Goal: Task Accomplishment & Management: Use online tool/utility

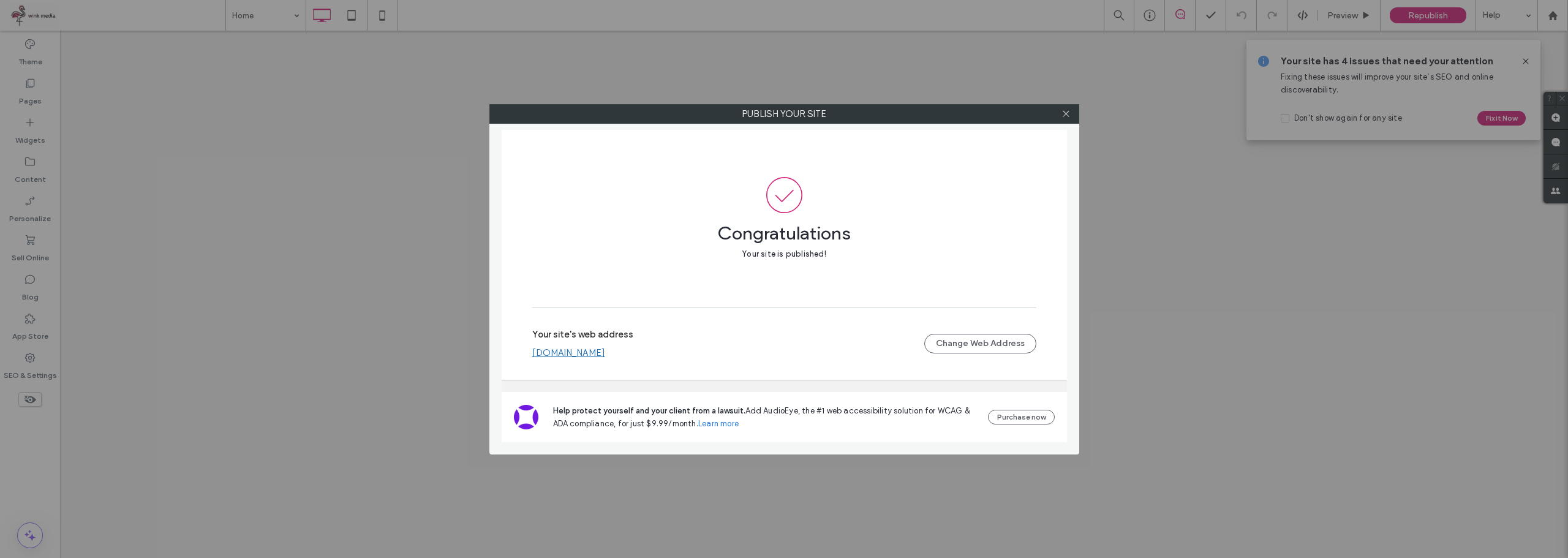
click at [1068, 116] on use at bounding box center [1065, 114] width 6 height 6
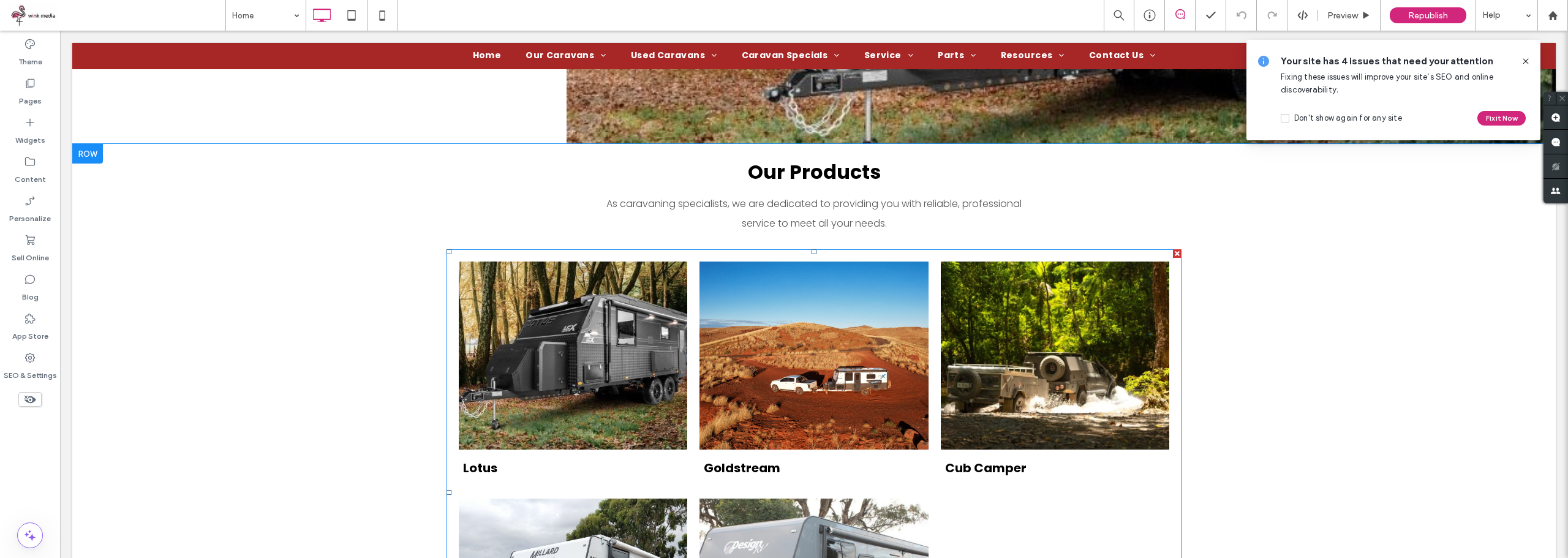
scroll to position [858, 0]
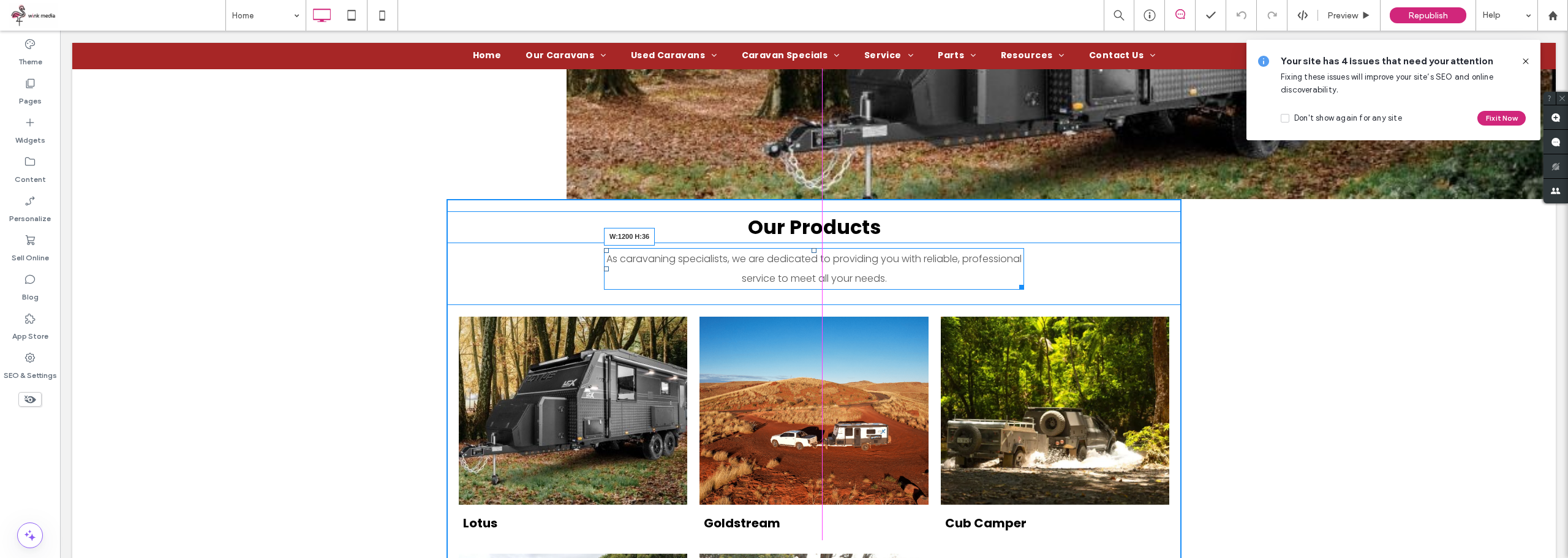
drag, startPoint x: 1016, startPoint y: 288, endPoint x: 1187, endPoint y: 258, distance: 173.6
click at [1187, 258] on div "Our Products As caravaning specialists, we are dedicated to providing you with …" at bounding box center [814, 532] width 1484 height 665
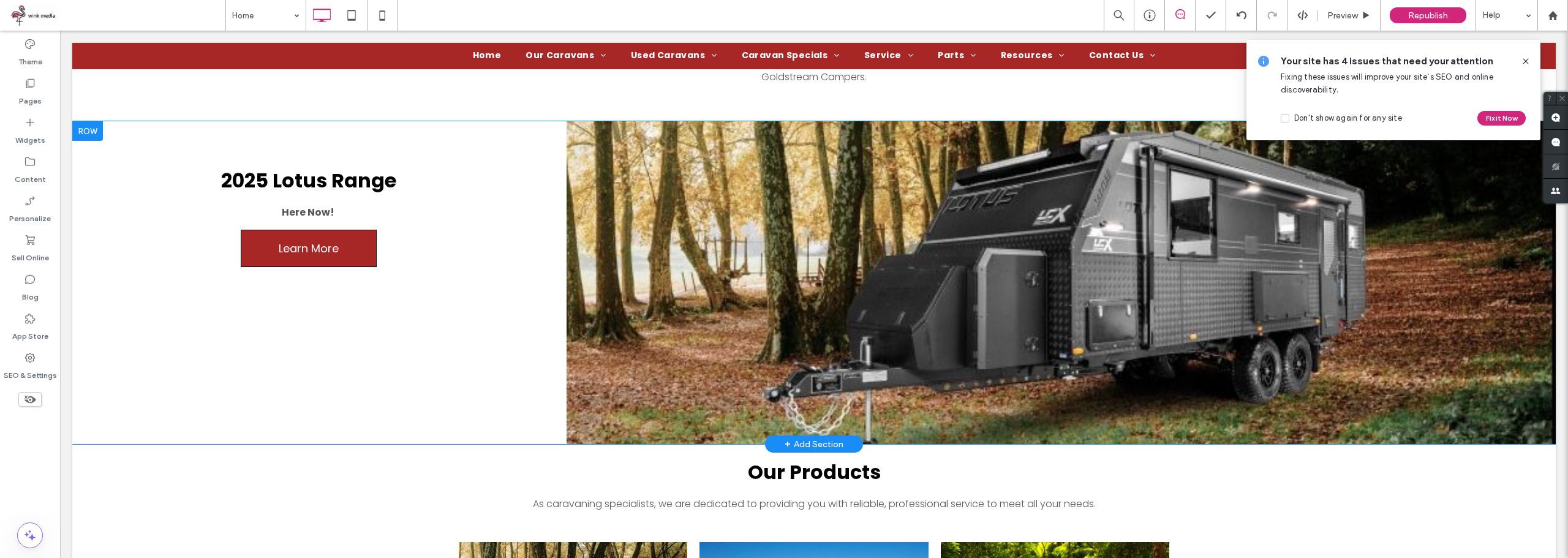
scroll to position [674, 0]
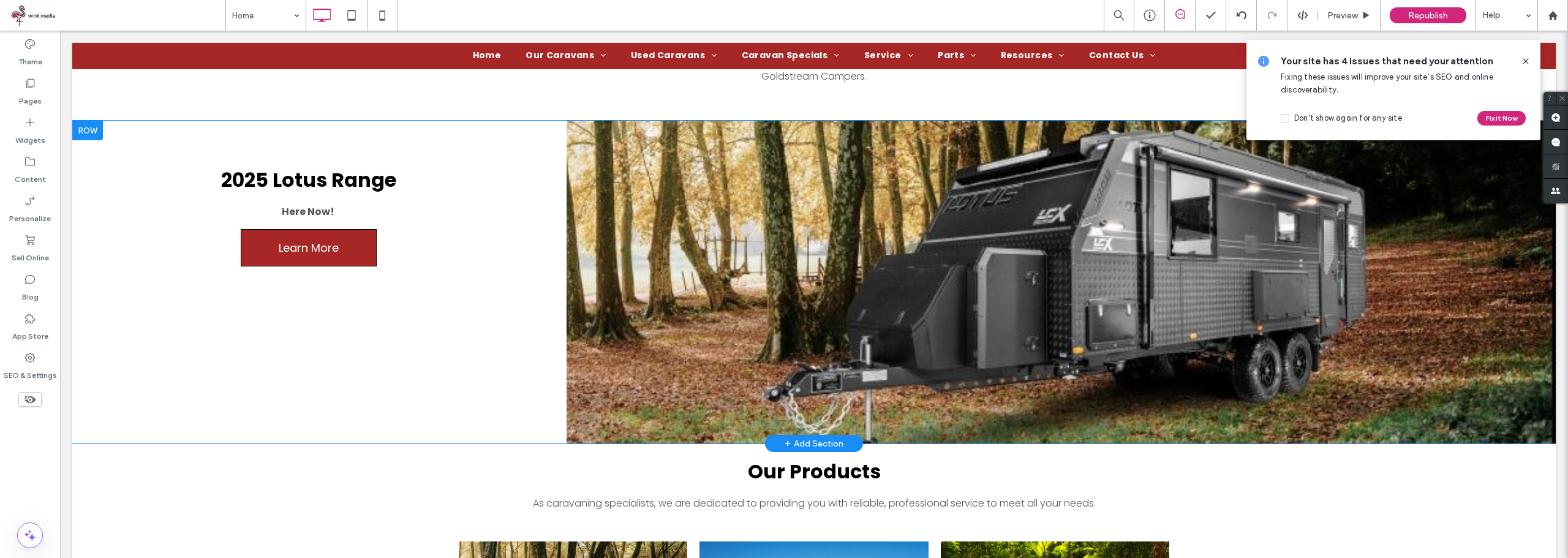
scroll to position [612, 0]
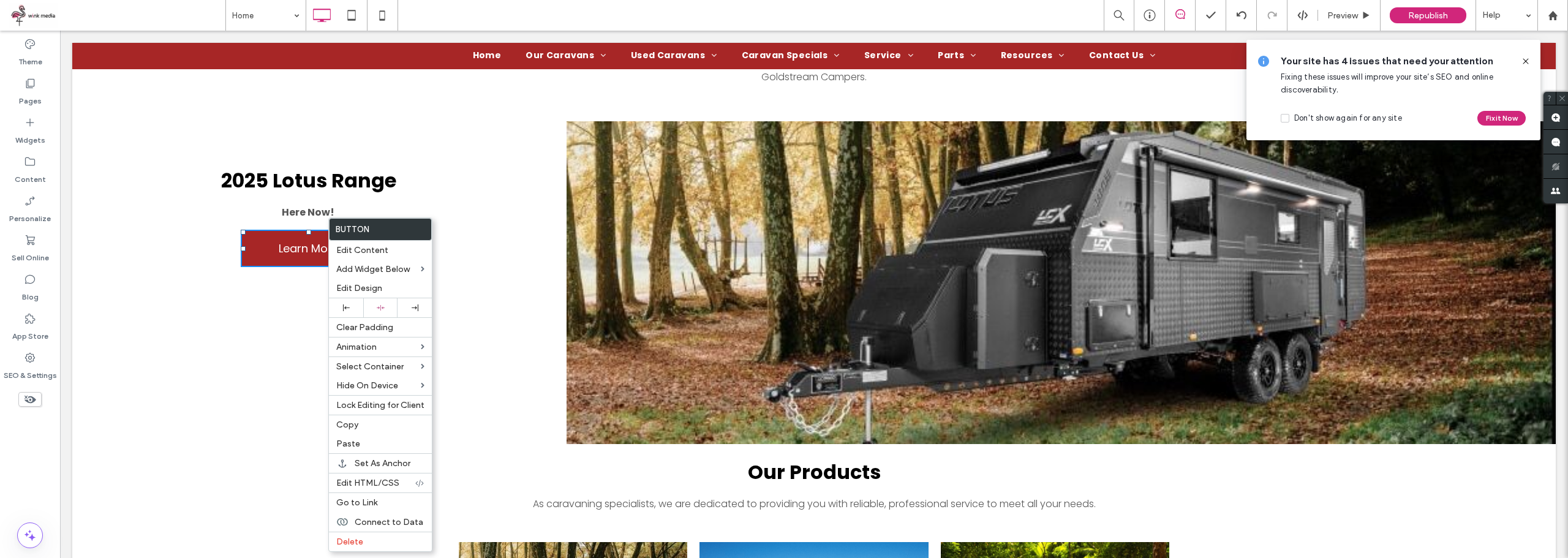
drag, startPoint x: 243, startPoint y: 354, endPoint x: 245, endPoint y: 378, distance: 24.1
click at [243, 354] on div "2025 Lotus Range Here Now! Learn More Click To Paste" at bounding box center [319, 283] width 494 height 323
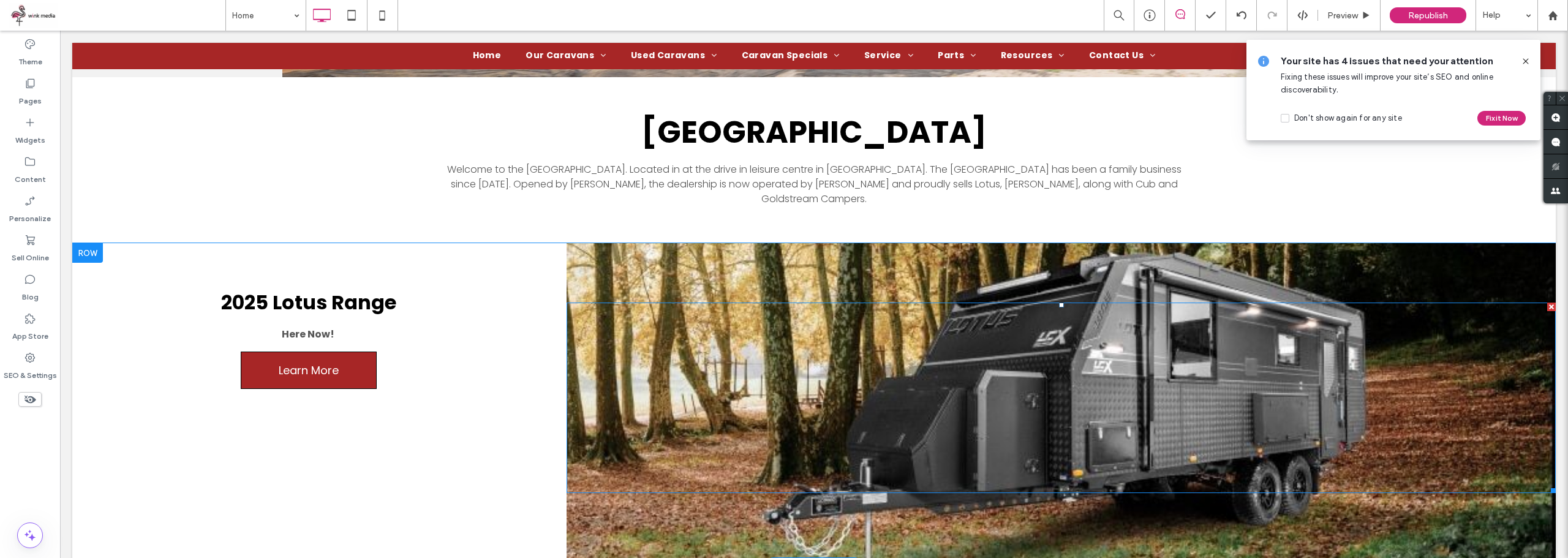
scroll to position [490, 0]
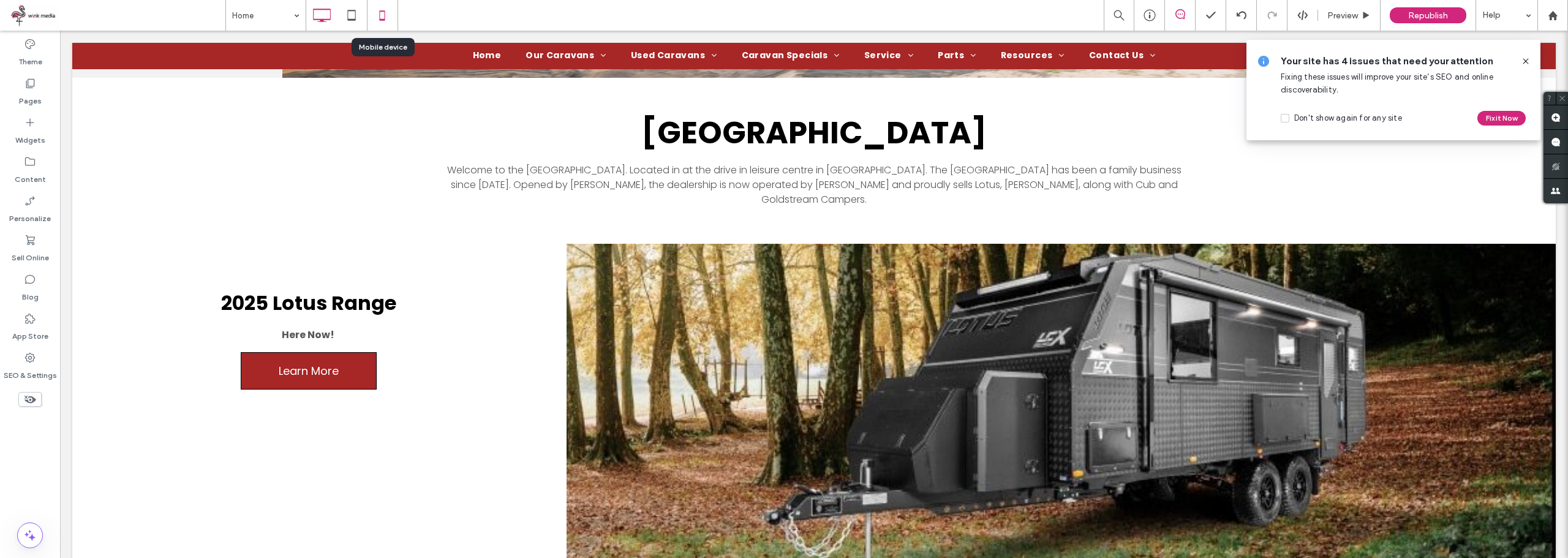
click at [368, 22] on div at bounding box center [383, 15] width 30 height 24
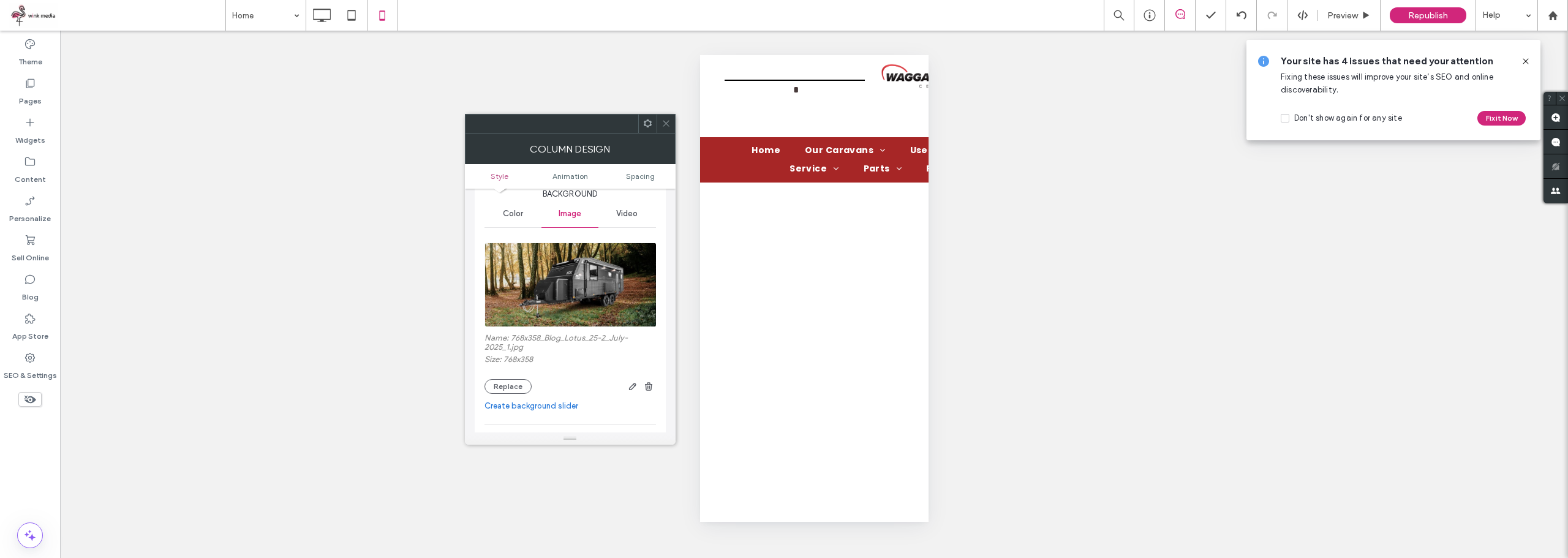
scroll to position [62, 0]
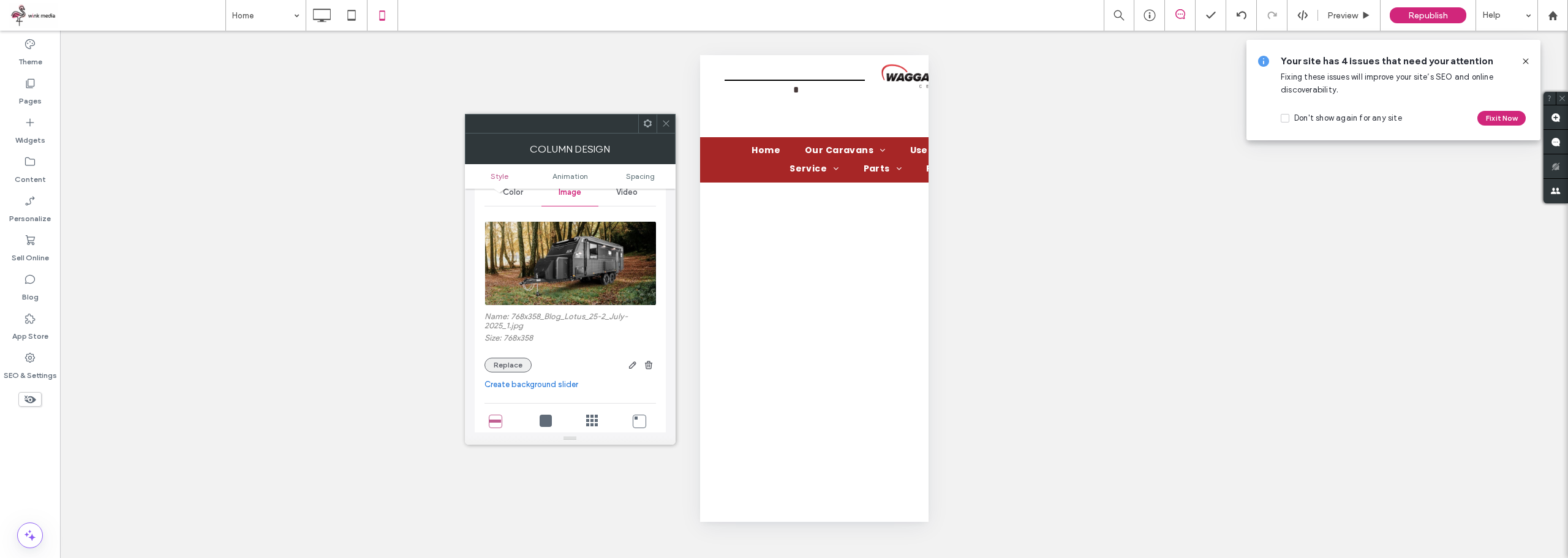
click at [504, 363] on button "Replace" at bounding box center [508, 365] width 47 height 15
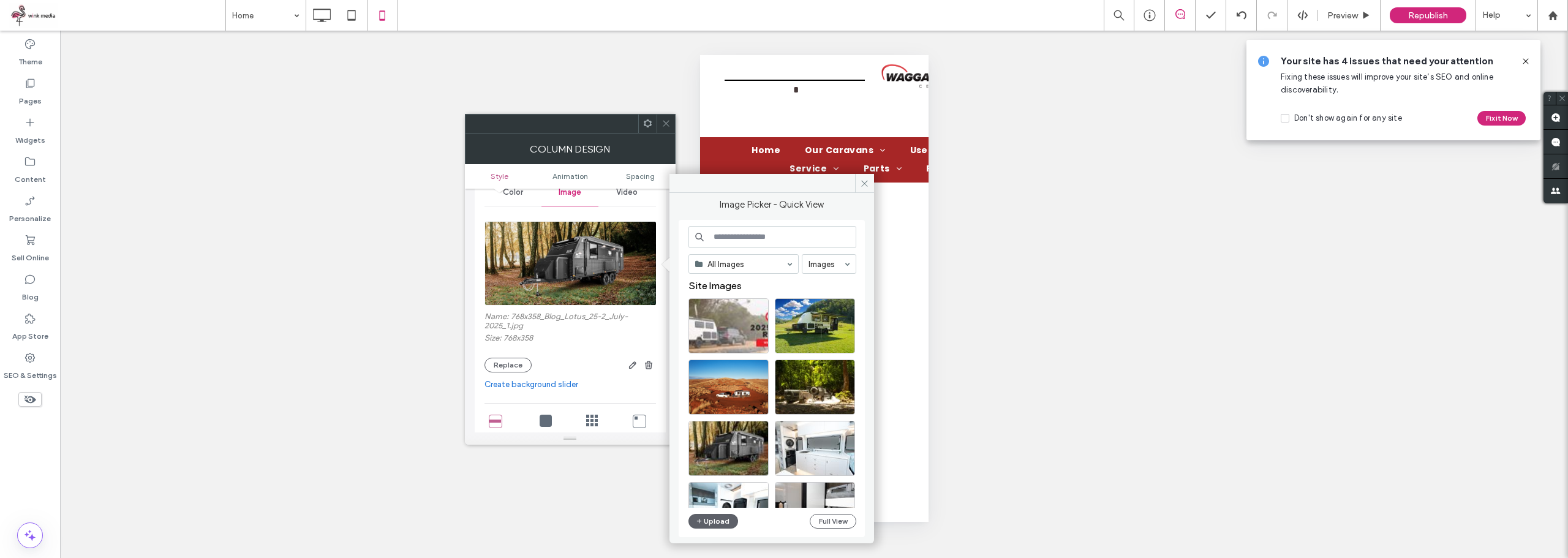
click at [698, 534] on div "All Images Images Site Images Upload Full View" at bounding box center [772, 378] width 186 height 318
click at [715, 524] on button "Upload" at bounding box center [713, 521] width 50 height 15
click at [298, 194] on div "Unhide? Yes Unhide? Yes Unhide? Yes Unhide? Yes Unhide? Yes Unhide? Yes Unhide?…" at bounding box center [814, 294] width 1508 height 527
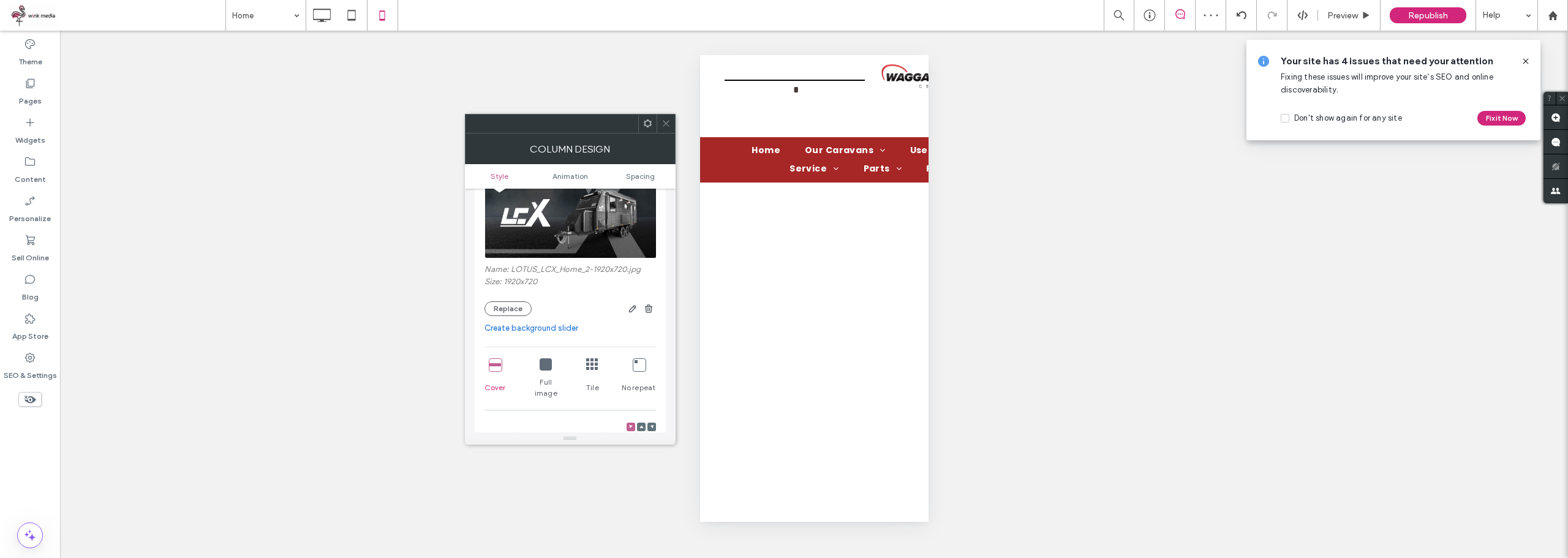
scroll to position [184, 0]
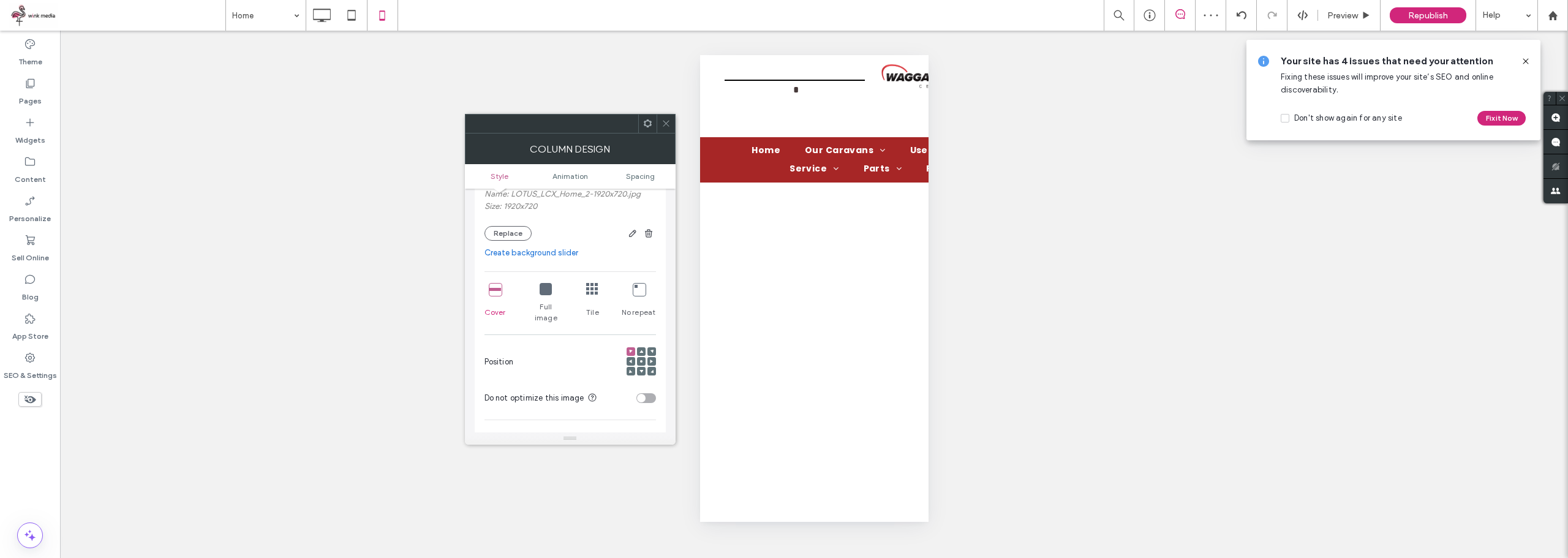
click at [535, 292] on div "Full image" at bounding box center [546, 303] width 36 height 50
click at [668, 122] on icon at bounding box center [666, 123] width 9 height 9
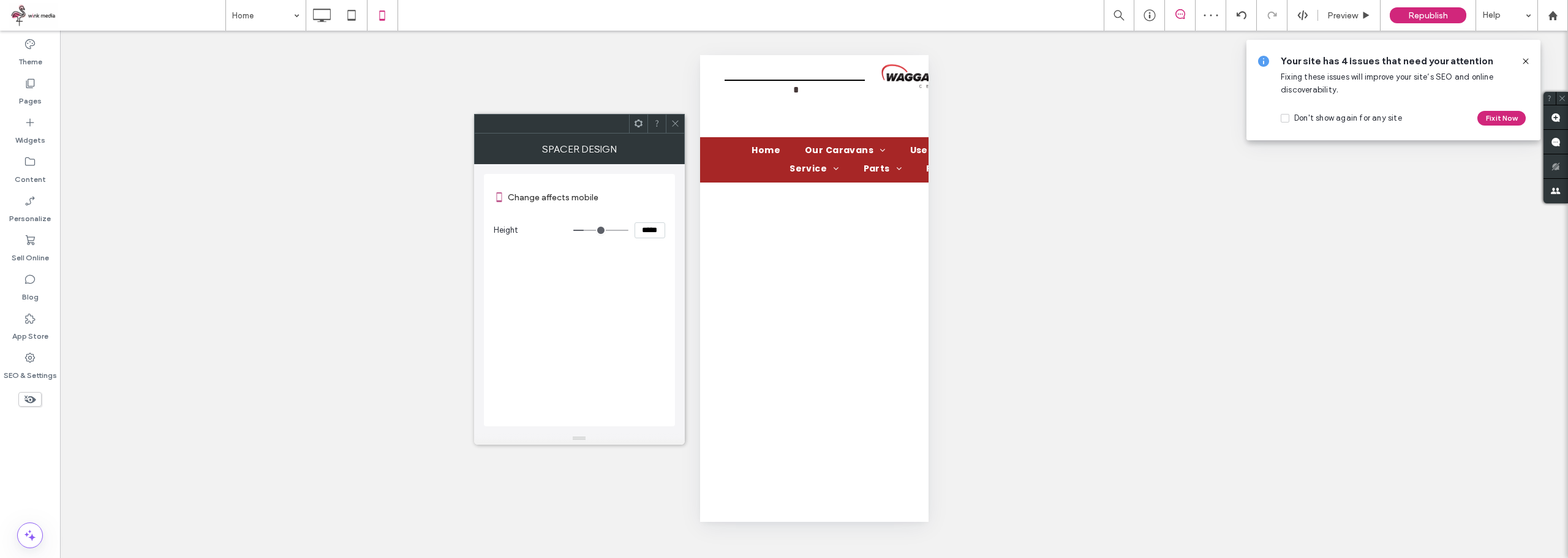
click at [676, 122] on icon at bounding box center [675, 123] width 9 height 9
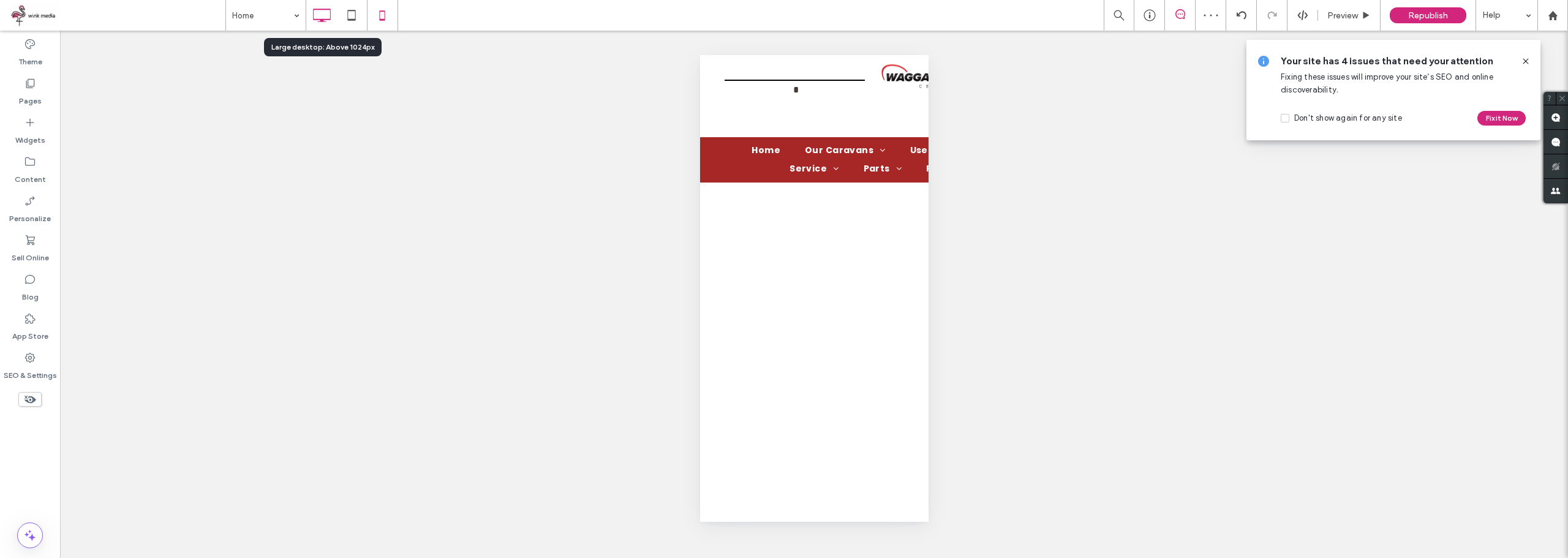
click at [333, 14] on div at bounding box center [321, 15] width 31 height 24
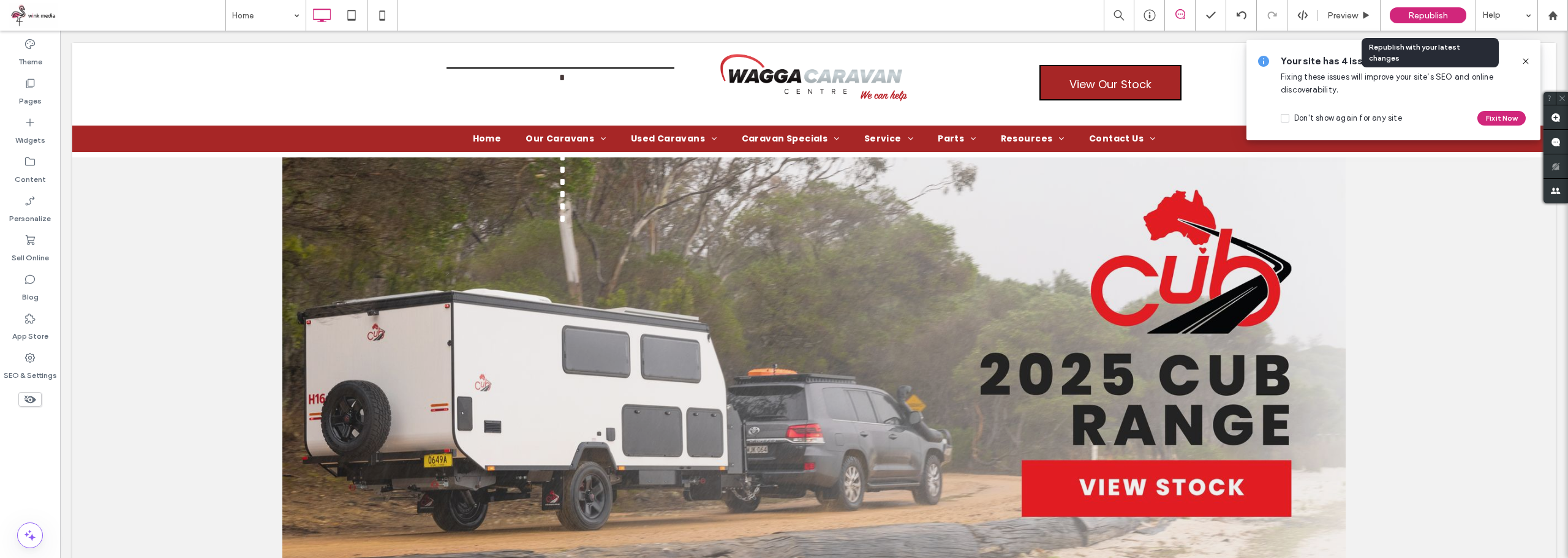
click at [1420, 14] on span "Republish" at bounding box center [1428, 16] width 40 height 11
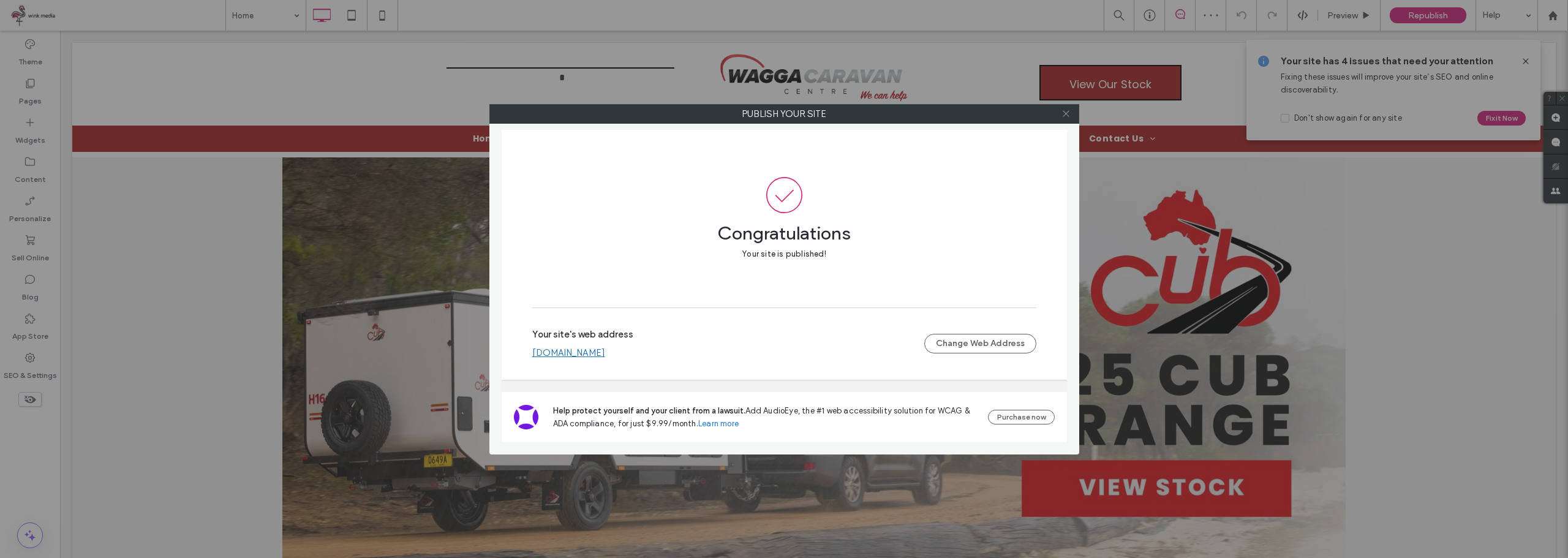
click at [1065, 109] on icon at bounding box center [1066, 113] width 9 height 9
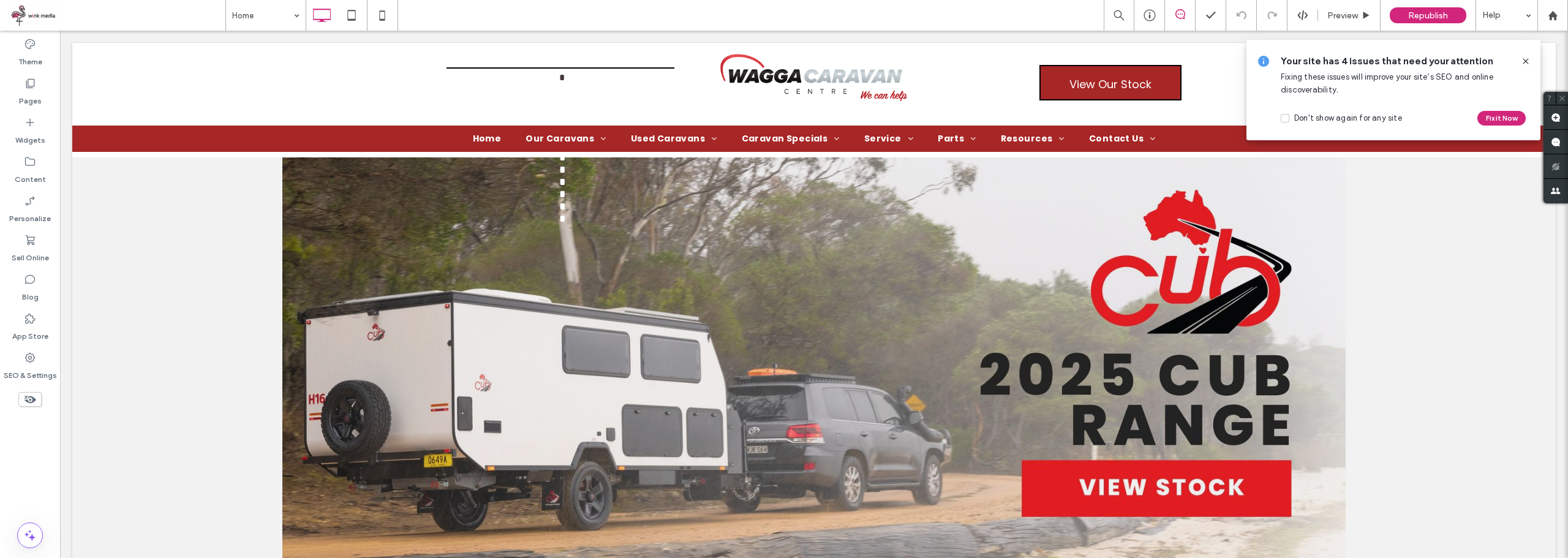
click at [1524, 60] on icon at bounding box center [1526, 62] width 10 height 10
